Goal: Obtain resource: Obtain resource

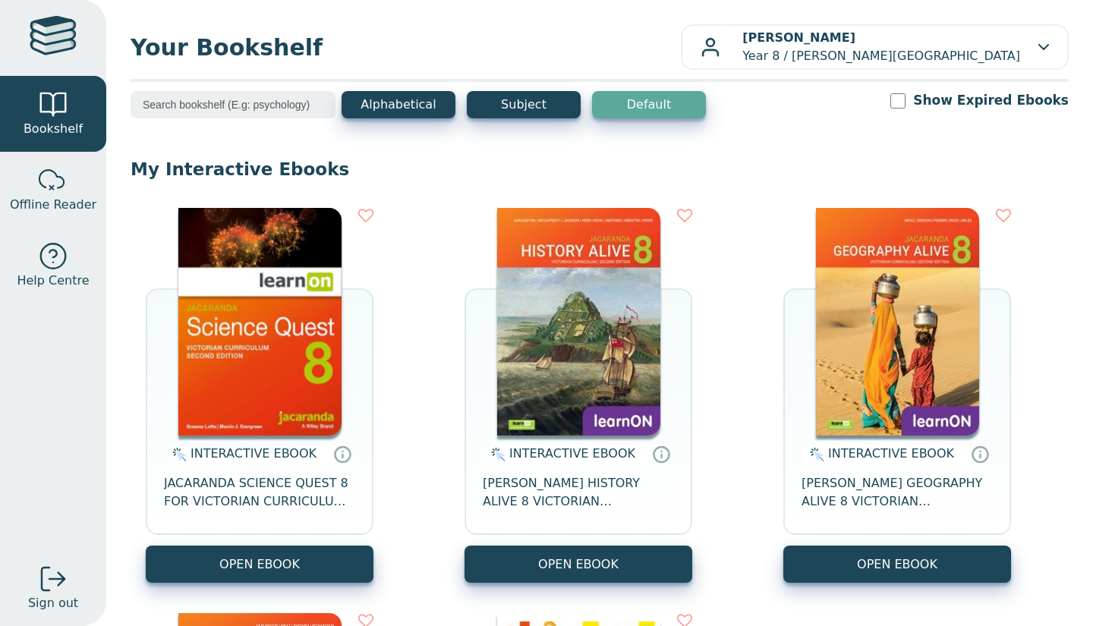
click at [263, 569] on button "OPEN EBOOK" at bounding box center [260, 564] width 228 height 37
click at [590, 554] on button "OPEN EBOOK" at bounding box center [578, 564] width 228 height 37
